Goal: Task Accomplishment & Management: Manage account settings

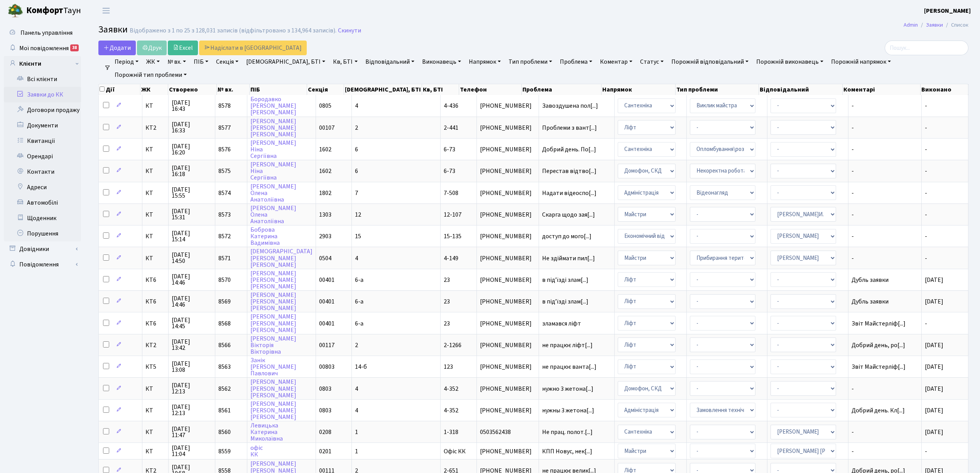
select select "25"
click at [338, 31] on link "Скинути" at bounding box center [349, 30] width 23 height 7
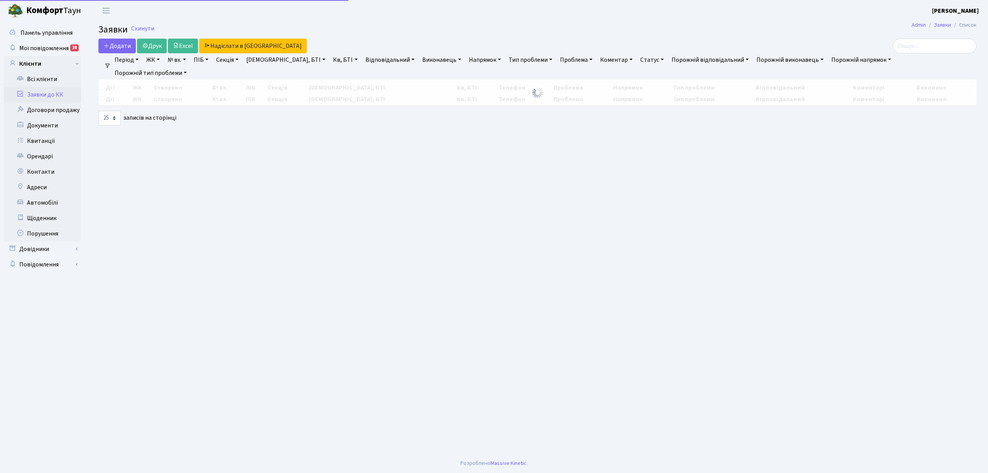
select select "25"
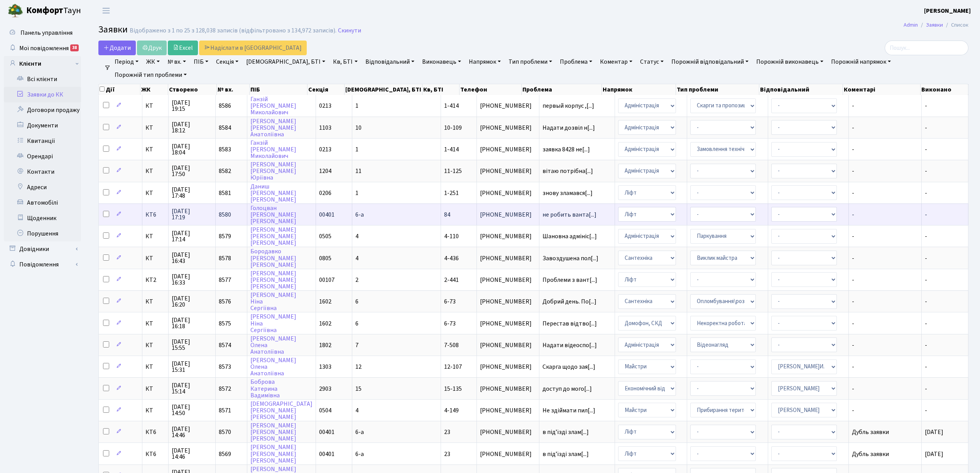
click at [383, 206] on td "6-а" at bounding box center [396, 214] width 89 height 22
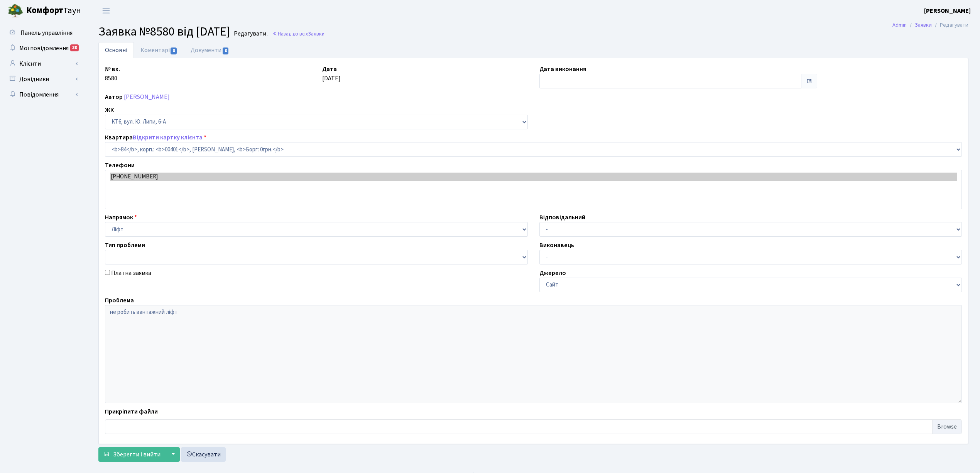
select select "17176"
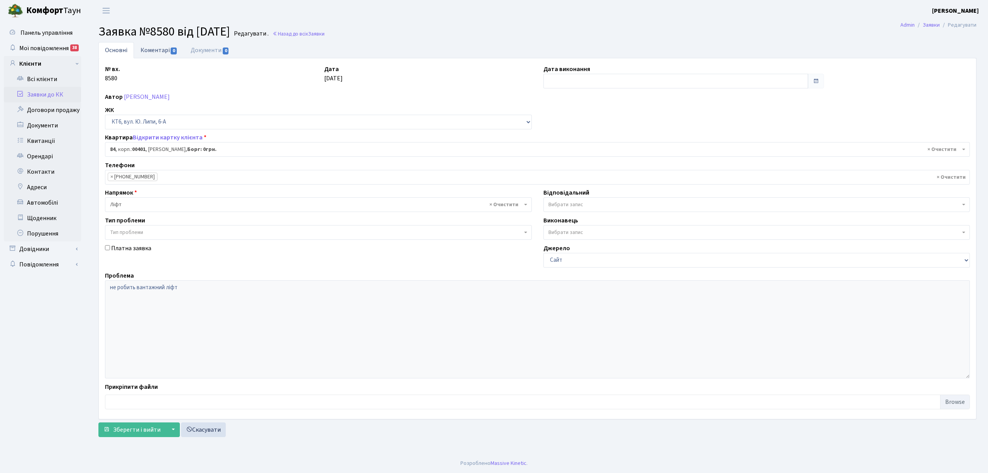
click at [159, 51] on link "Коментарі 0" at bounding box center [159, 50] width 50 height 16
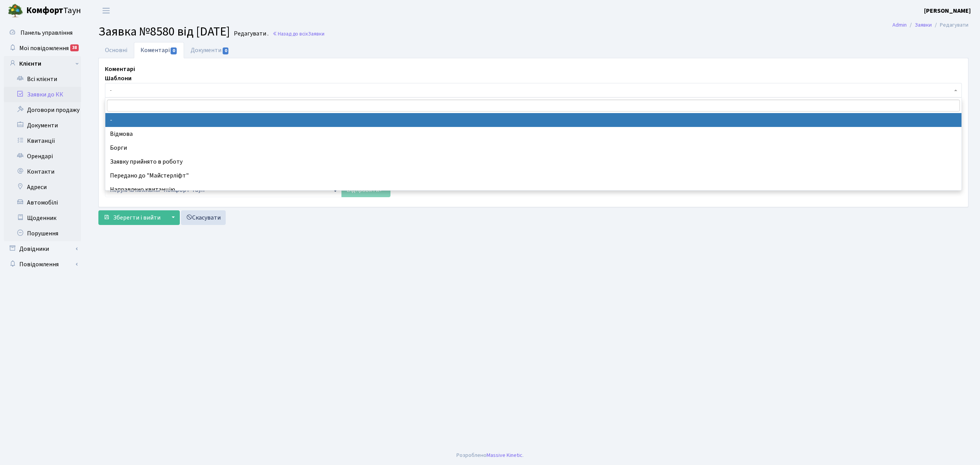
click at [138, 93] on span "-" at bounding box center [531, 90] width 843 height 8
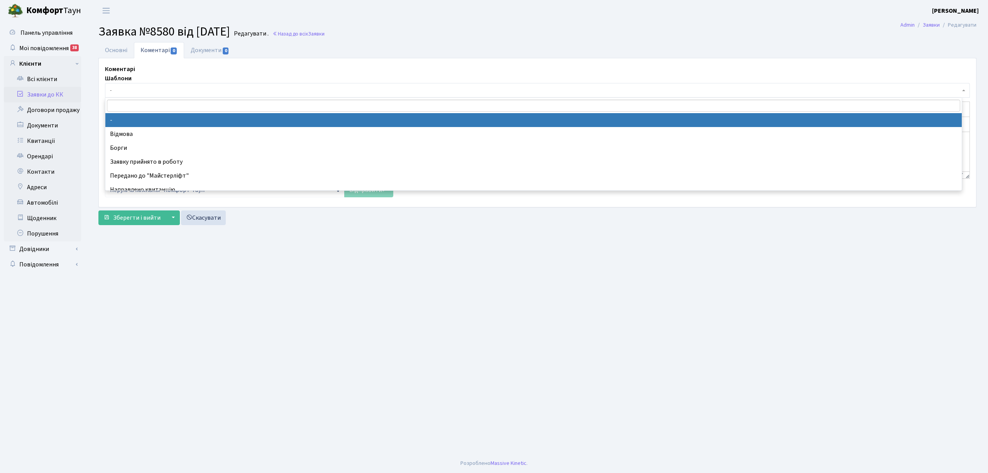
click at [152, 66] on div "Коментарі Шаблони - Відмова Борги Заявку прийнято в роботу Передано до "Майстер…" at bounding box center [537, 130] width 876 height 132
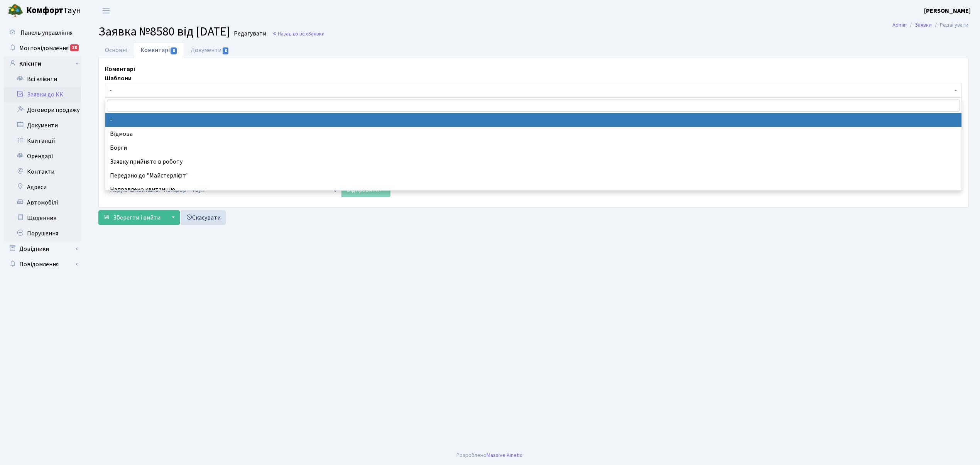
click at [115, 93] on span "-" at bounding box center [531, 90] width 843 height 8
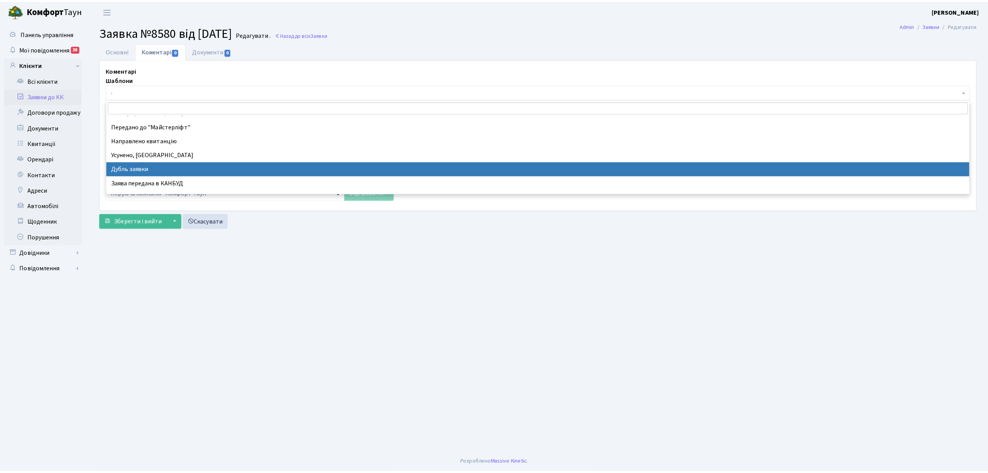
scroll to position [154, 0]
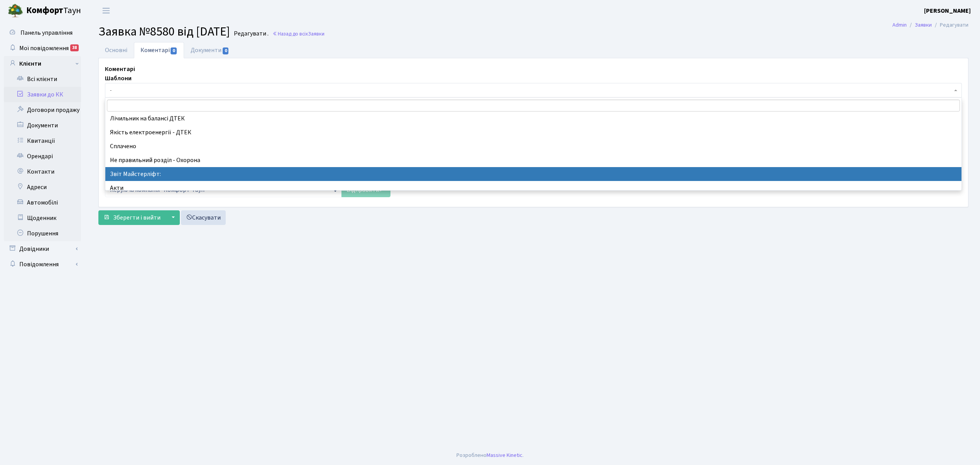
select select "37"
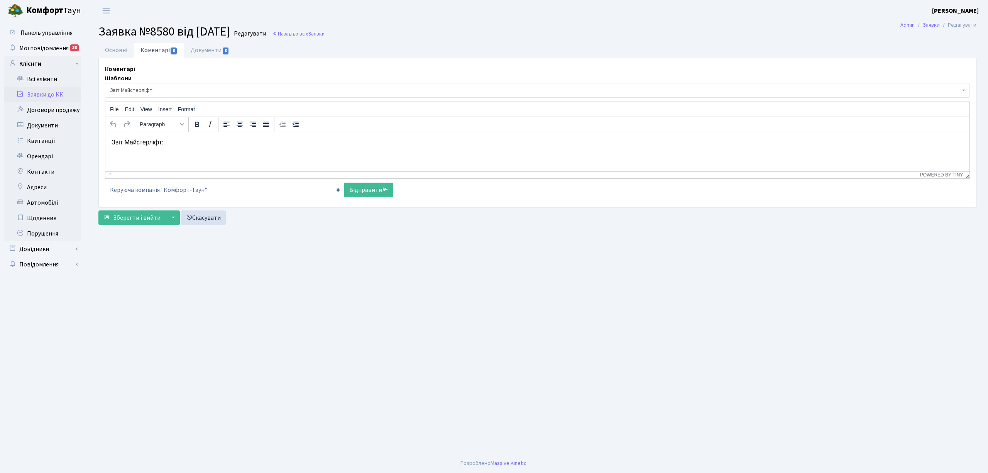
click at [169, 142] on p "Звіт Майстерліфт:" at bounding box center [538, 142] width 852 height 8
click at [361, 195] on link "Відправити" at bounding box center [368, 190] width 49 height 15
select select
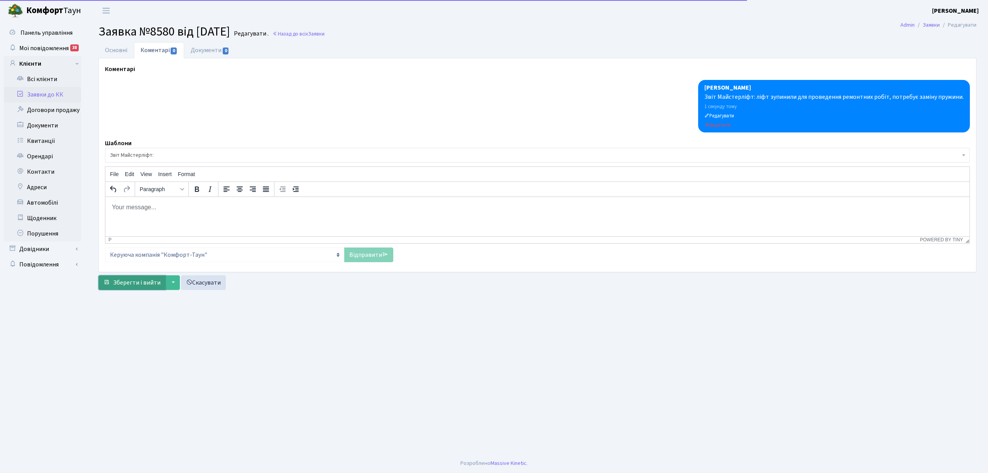
click at [137, 286] on span "Зберегти і вийти" at bounding box center [136, 282] width 47 height 8
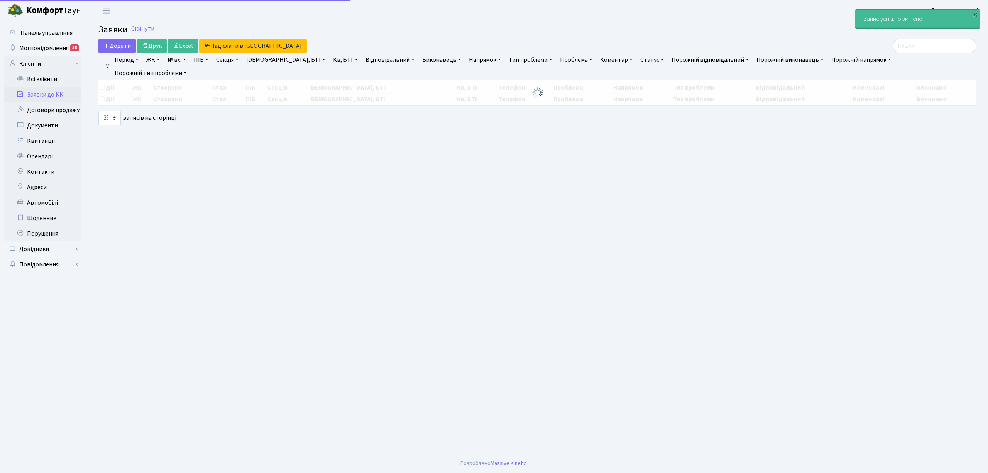
select select "25"
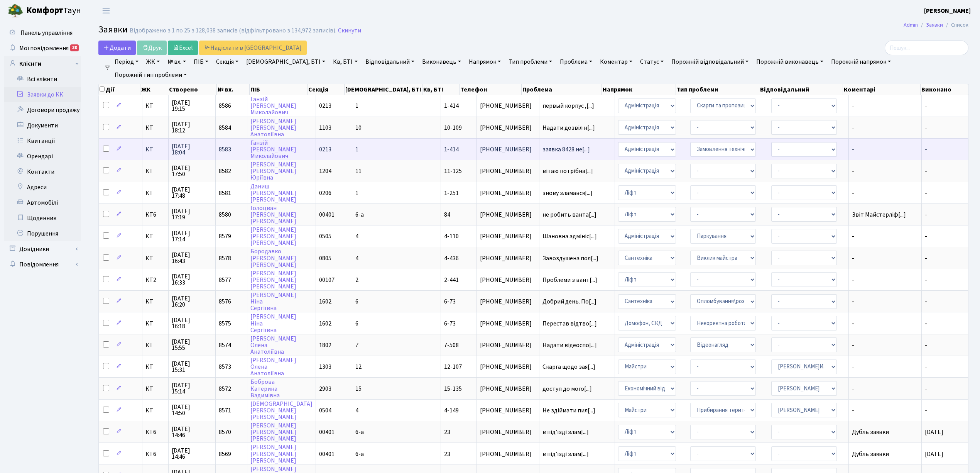
click at [377, 148] on td "1" at bounding box center [396, 149] width 89 height 22
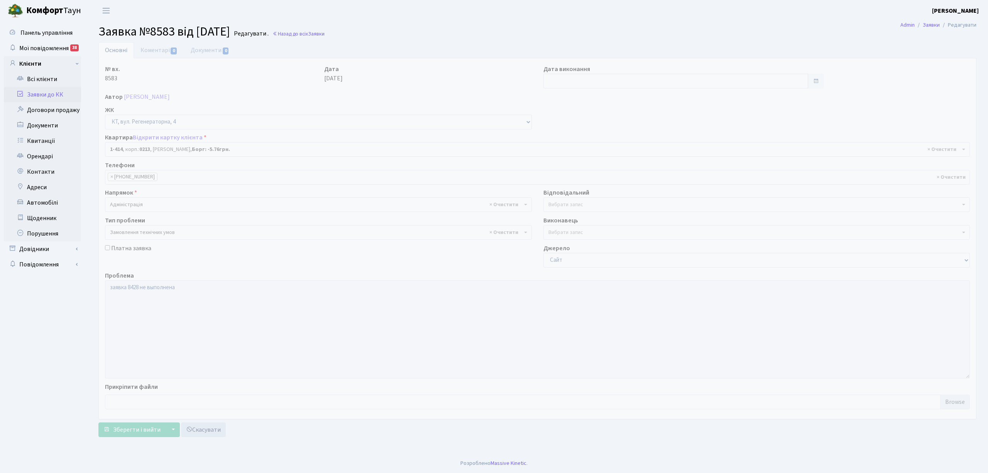
select select "465"
select select "15"
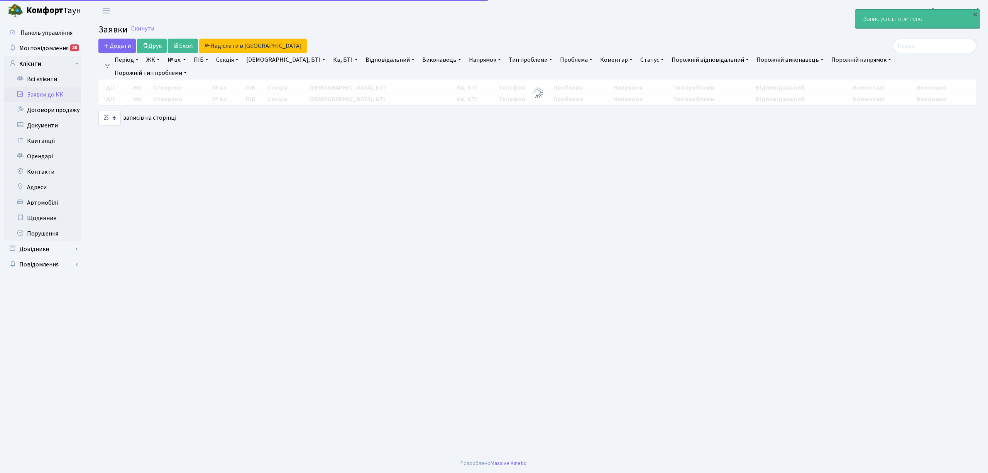
select select "25"
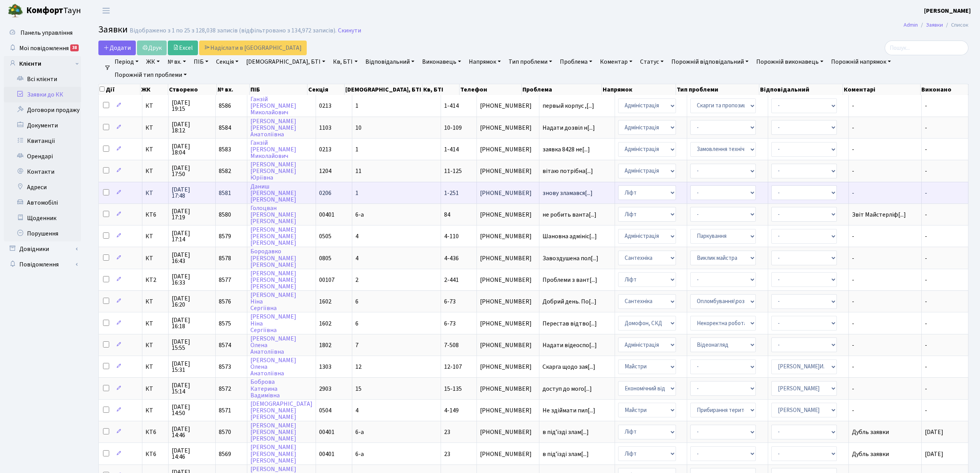
click at [369, 189] on td "1" at bounding box center [396, 193] width 89 height 22
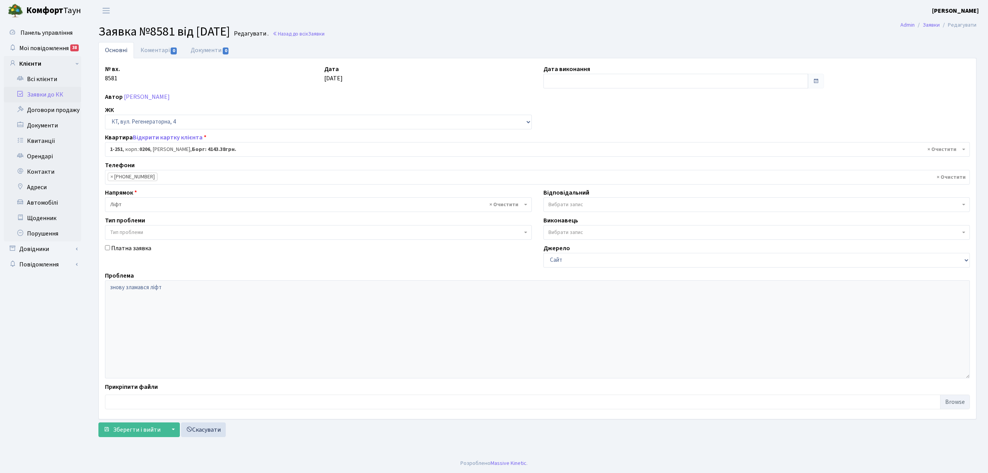
select select "251"
click at [147, 50] on link "Коментарі 0" at bounding box center [159, 50] width 50 height 16
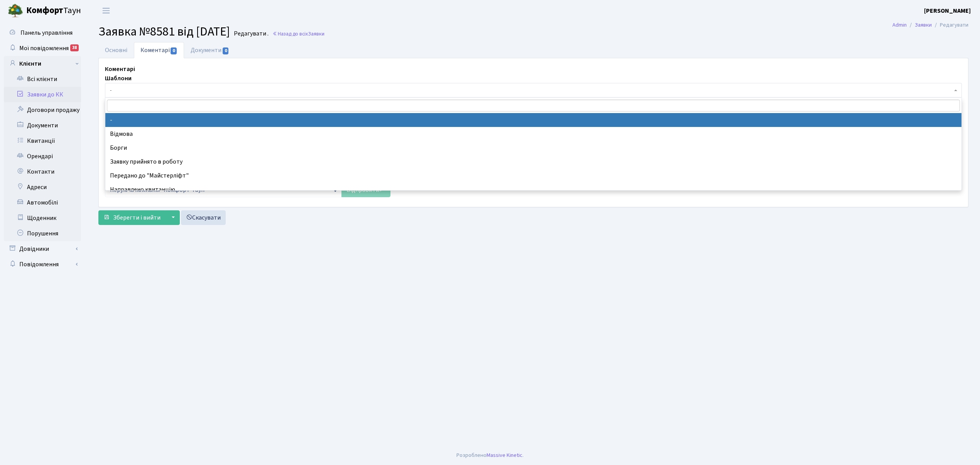
click at [141, 90] on span "-" at bounding box center [531, 90] width 843 height 8
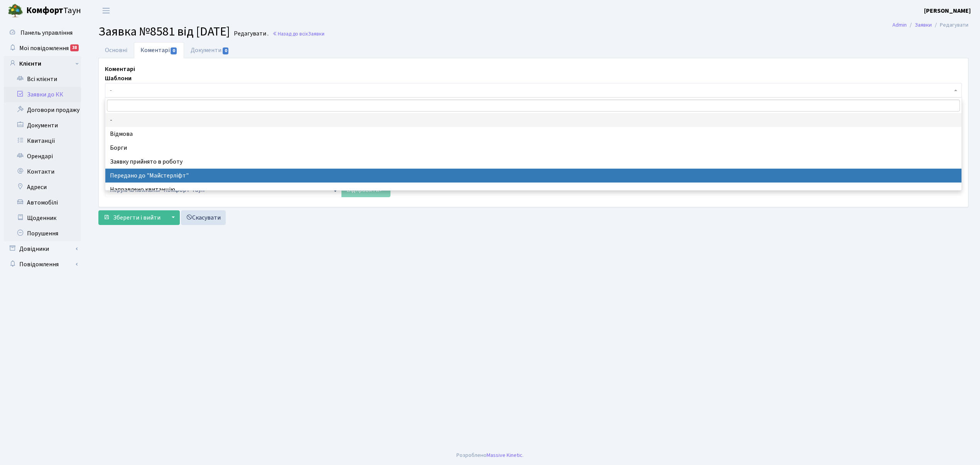
select select "9"
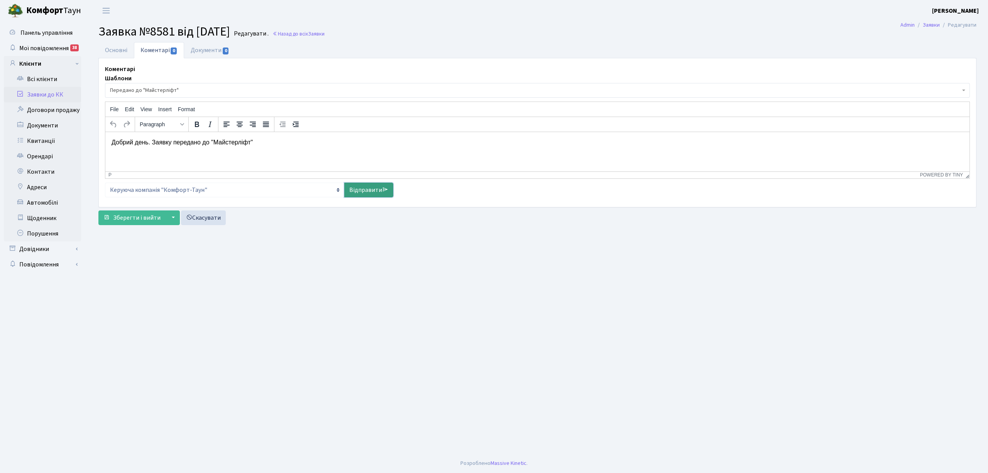
click at [363, 192] on link "Відправити" at bounding box center [368, 190] width 49 height 15
select select
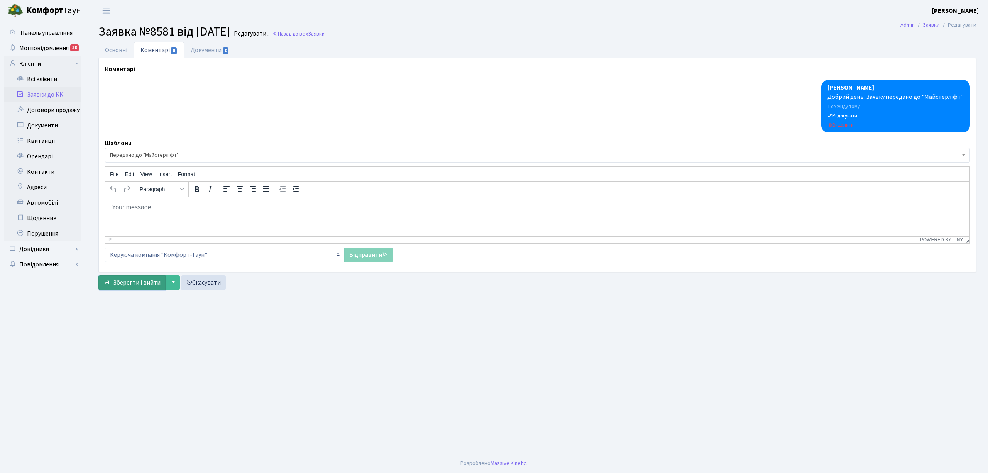
click at [144, 283] on span "Зберегти і вийти" at bounding box center [136, 282] width 47 height 8
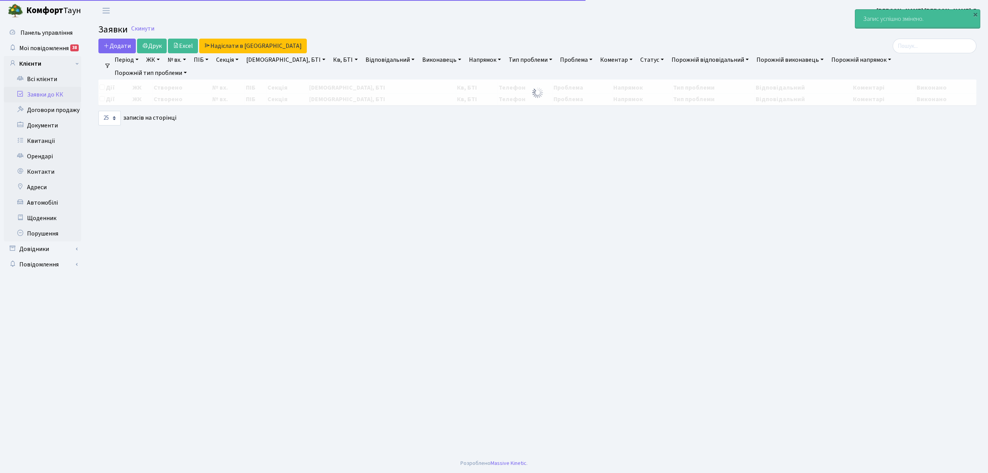
select select "25"
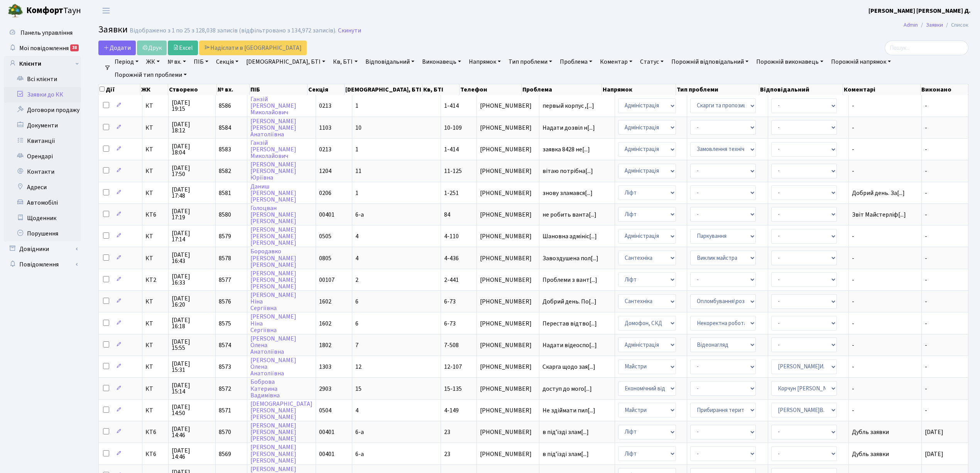
click at [179, 61] on link "№ вх." at bounding box center [176, 61] width 25 height 13
type input "8482"
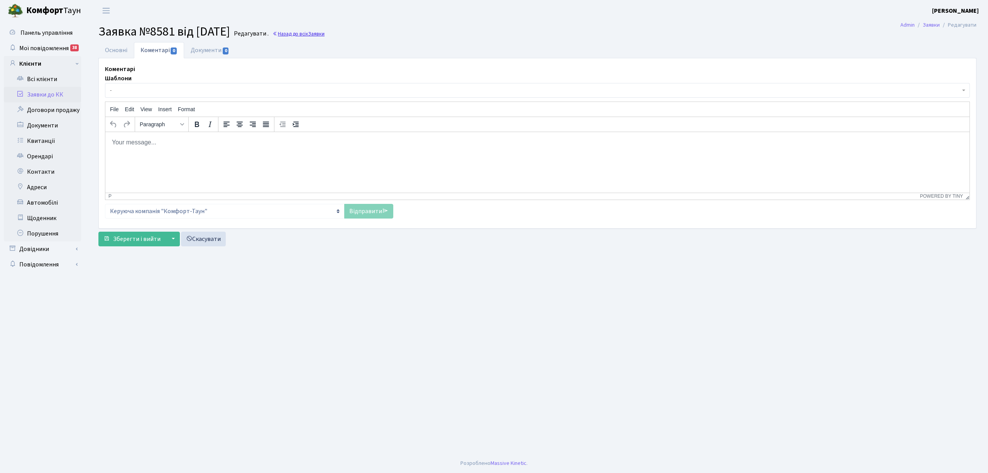
click at [319, 33] on link "Назад до всіх Заявки" at bounding box center [298, 33] width 52 height 7
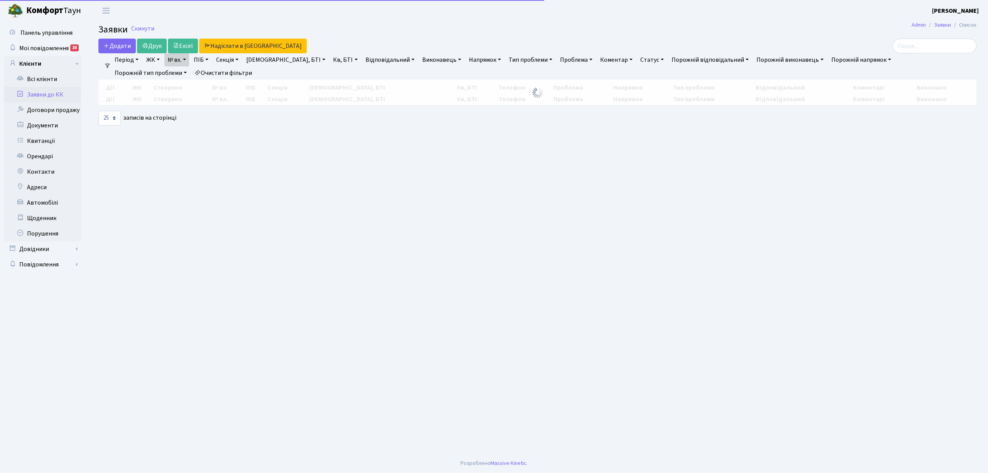
select select "25"
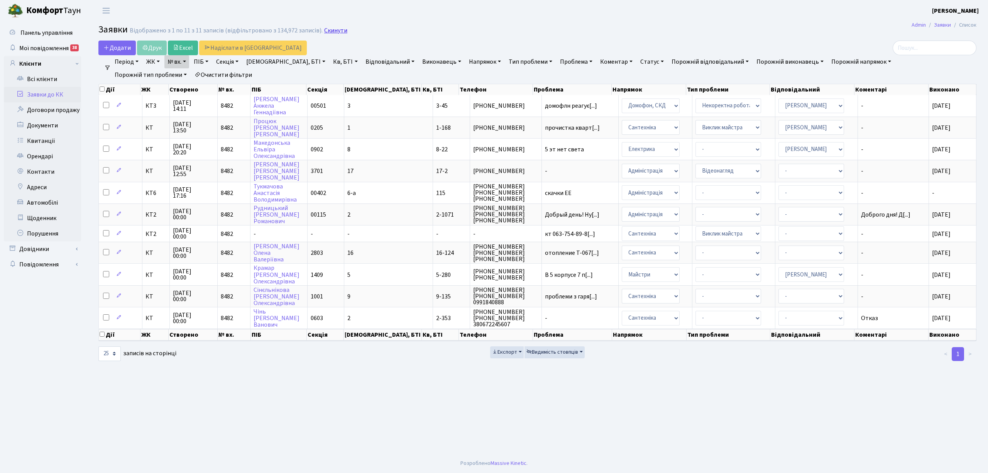
click at [324, 31] on link "Скинути" at bounding box center [335, 30] width 23 height 7
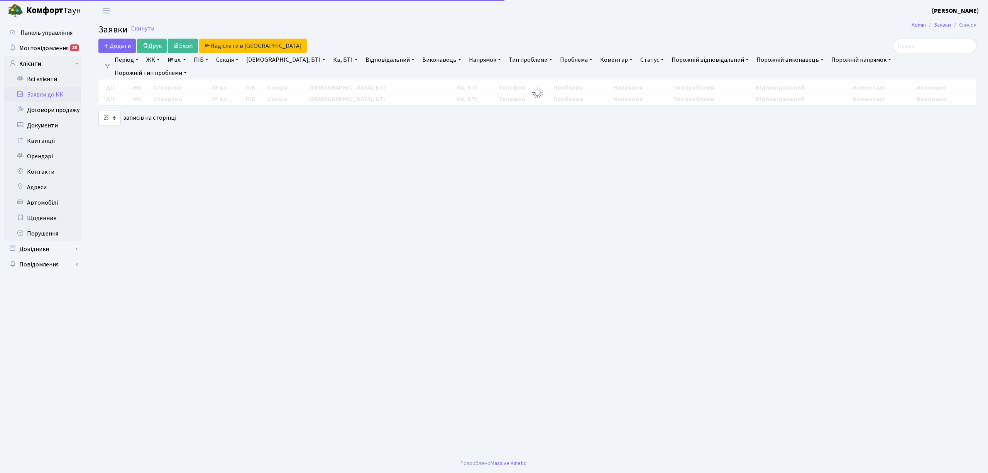
select select "25"
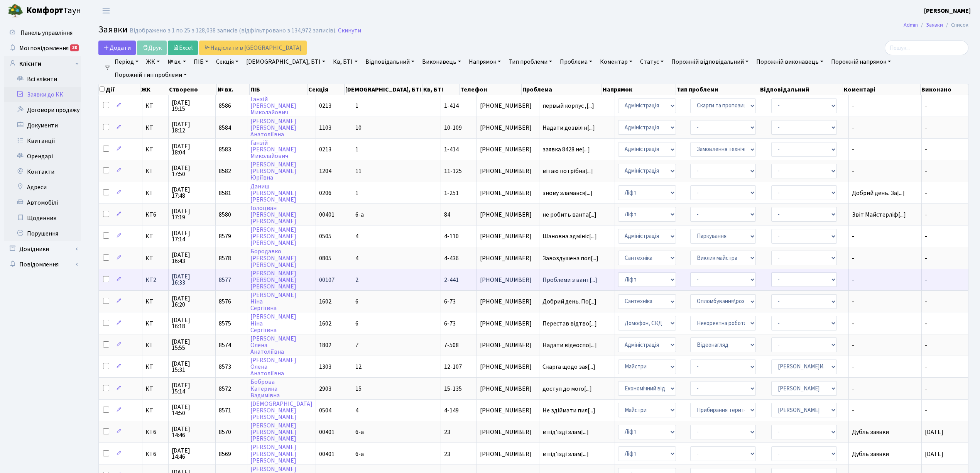
click at [377, 269] on td "2" at bounding box center [396, 280] width 89 height 22
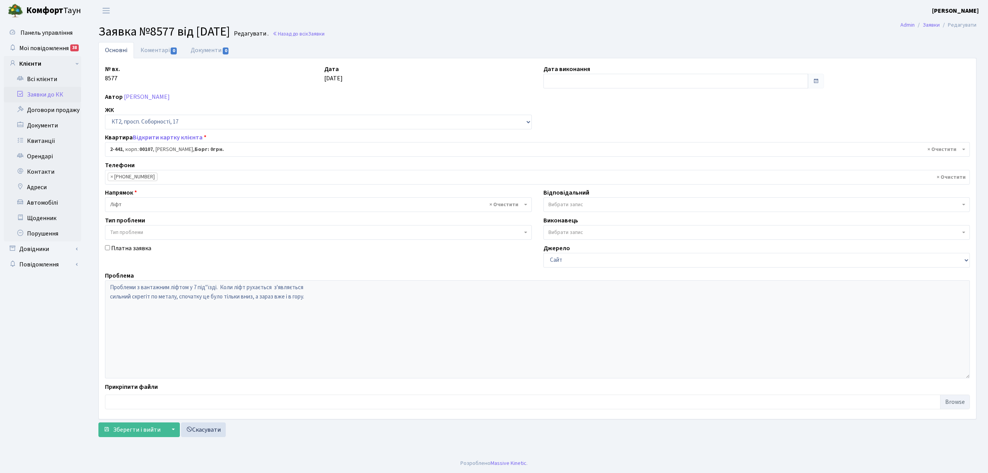
select select "15494"
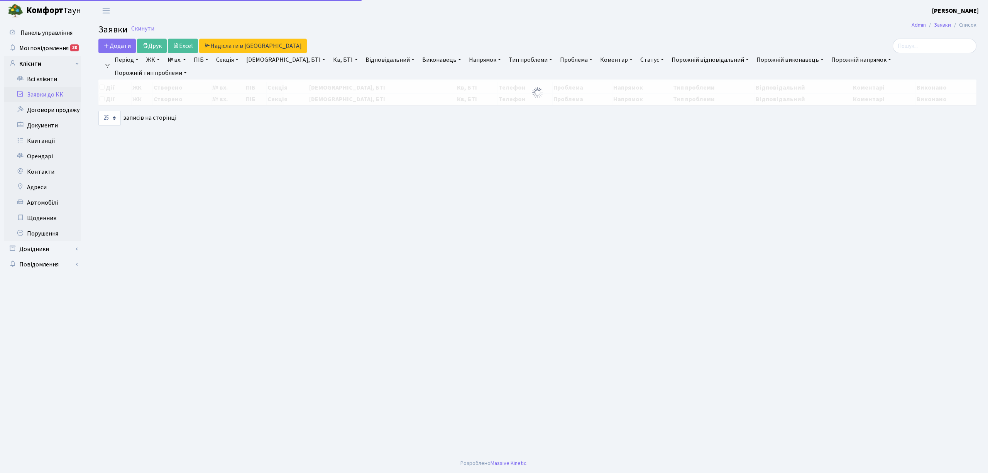
select select "25"
